Goal: Find specific page/section: Find specific page/section

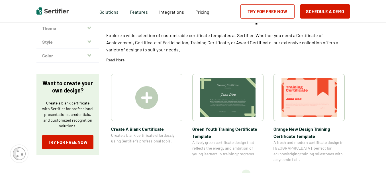
click at [91, 29] on icon "button" at bounding box center [90, 28] width 4 height 5
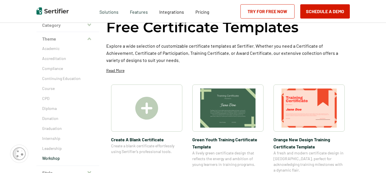
scroll to position [41, 0]
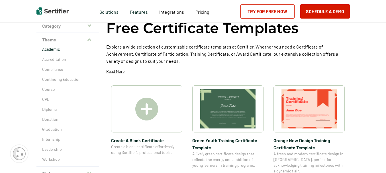
click at [63, 50] on p "Academic" at bounding box center [67, 49] width 51 height 6
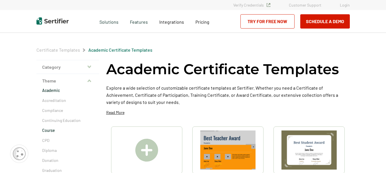
click at [50, 131] on p "Course" at bounding box center [67, 130] width 51 height 6
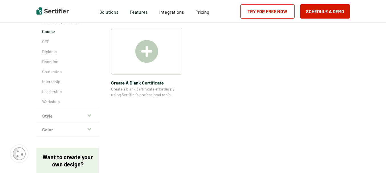
scroll to position [96, 0]
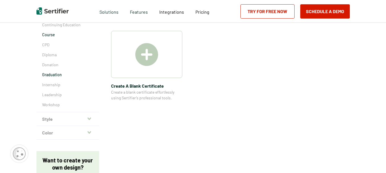
click at [54, 76] on p "Graduation" at bounding box center [67, 75] width 51 height 6
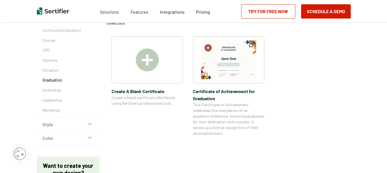
scroll to position [87, 0]
